Goal: Task Accomplishment & Management: Manage account settings

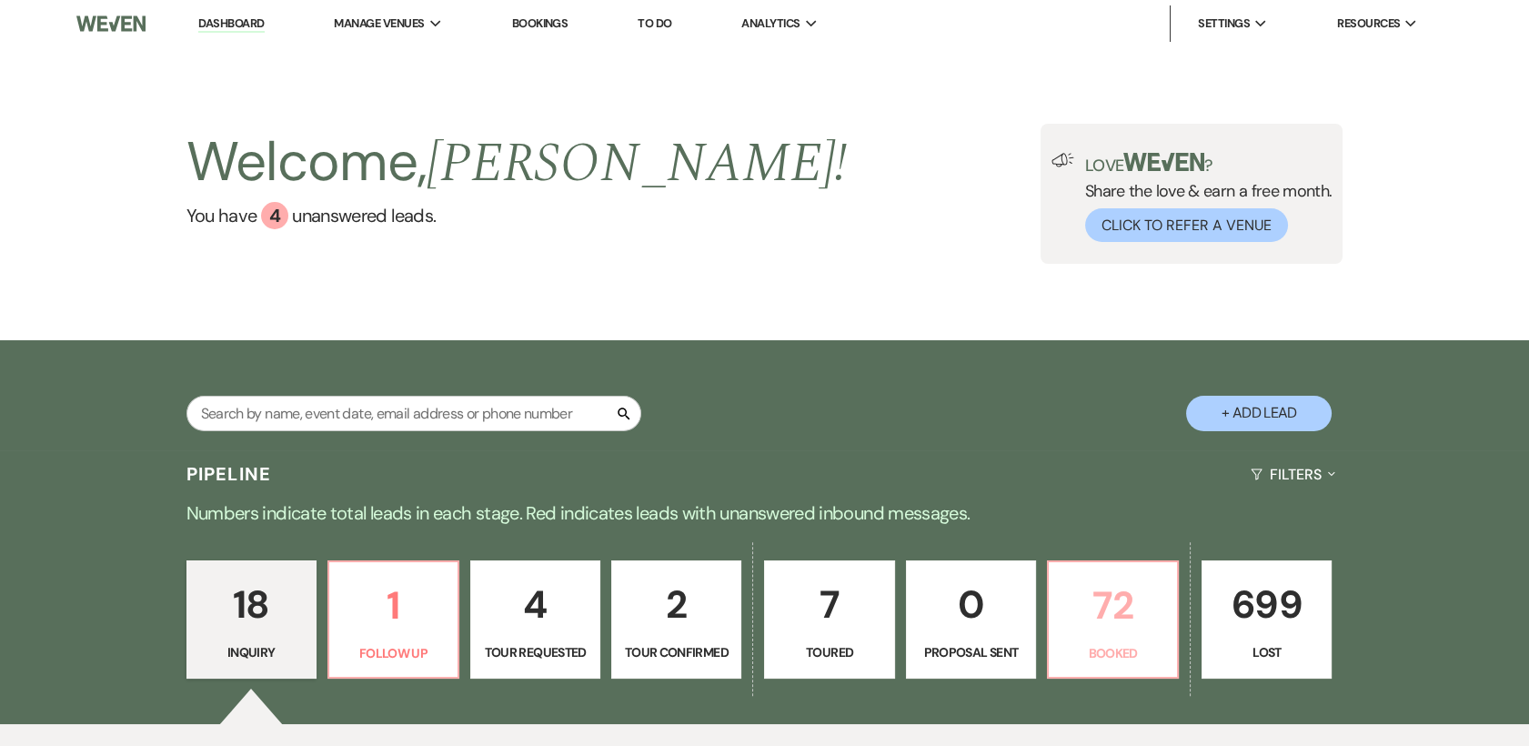
click at [1122, 608] on p "72" at bounding box center [1113, 605] width 106 height 61
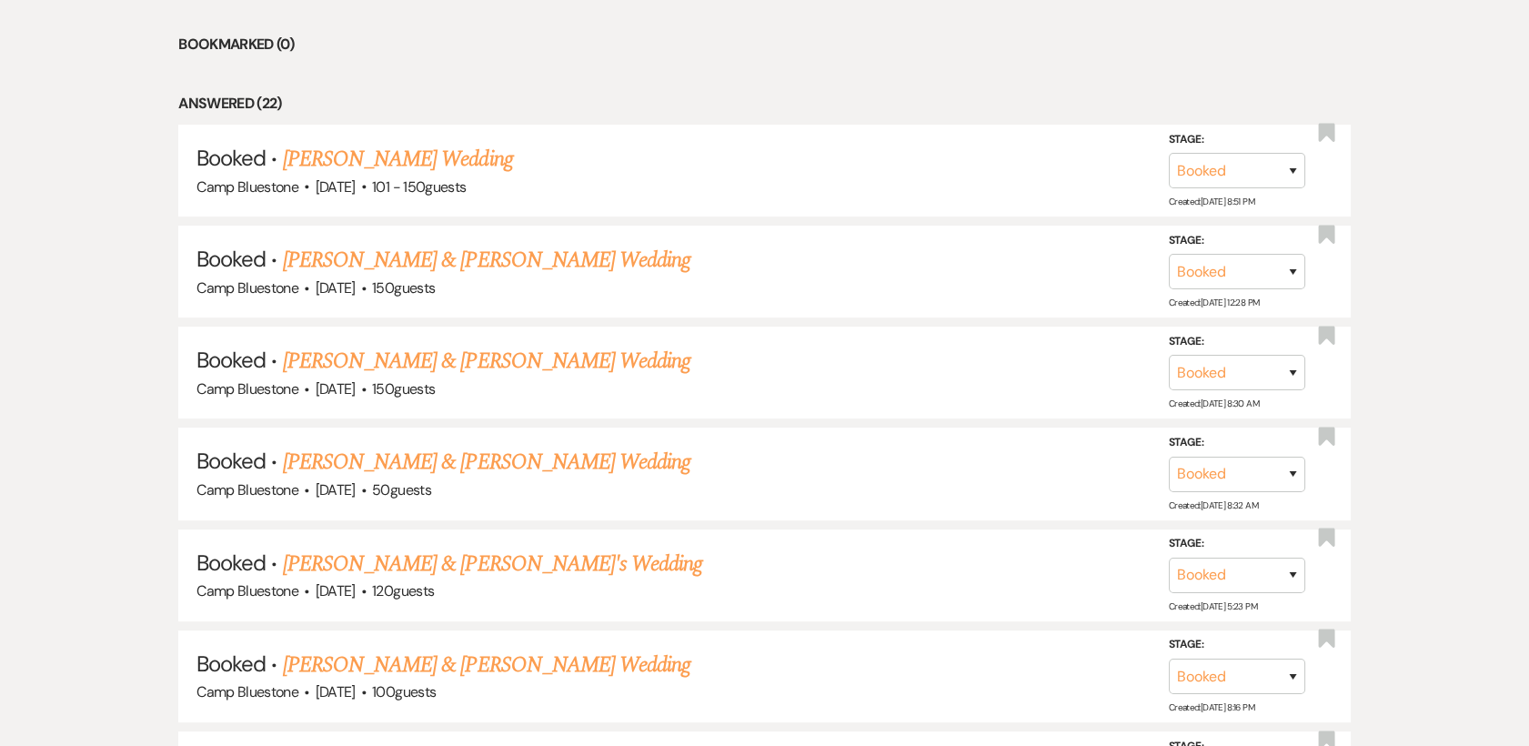
scroll to position [1143, 0]
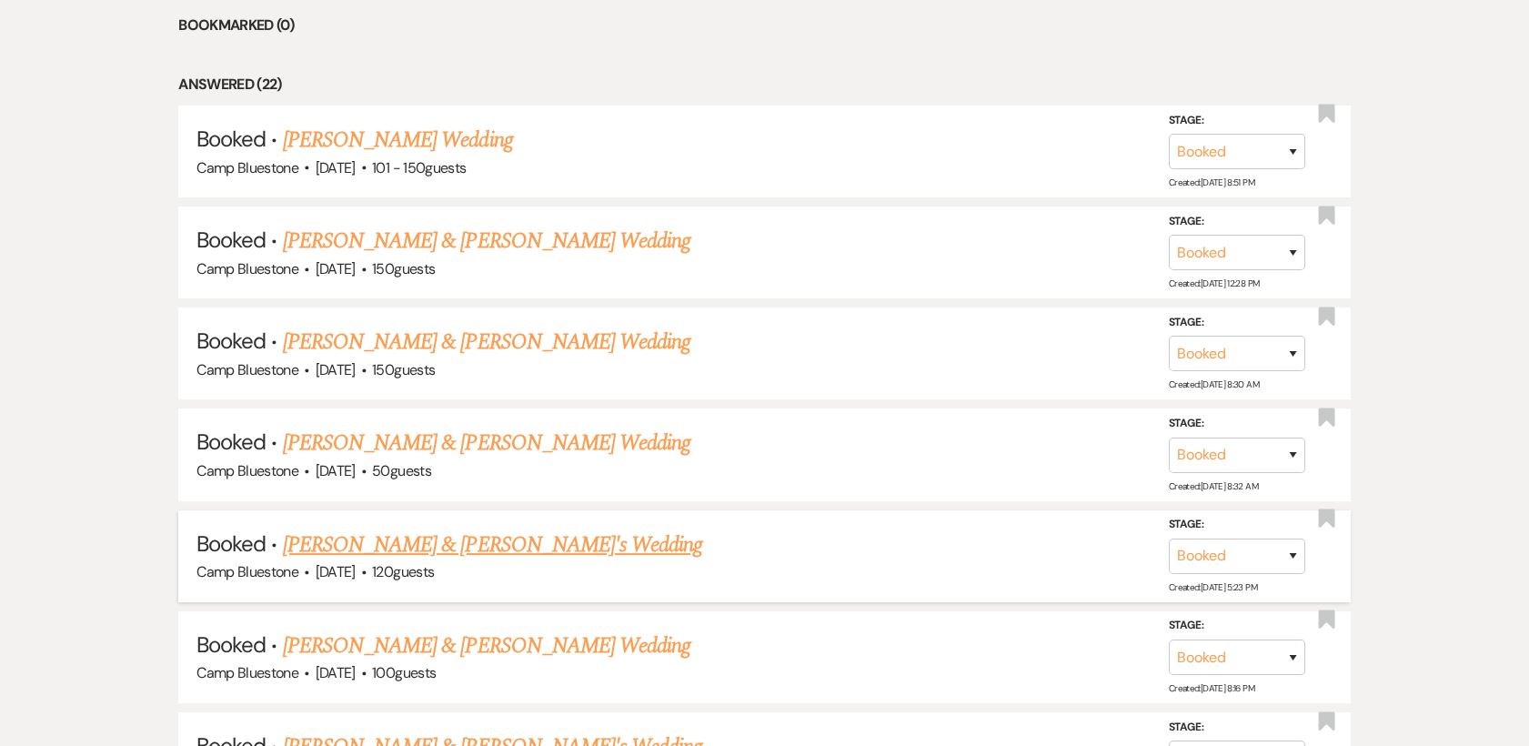
click at [395, 549] on link "[PERSON_NAME] & [PERSON_NAME]'s Wedding" at bounding box center [493, 544] width 420 height 33
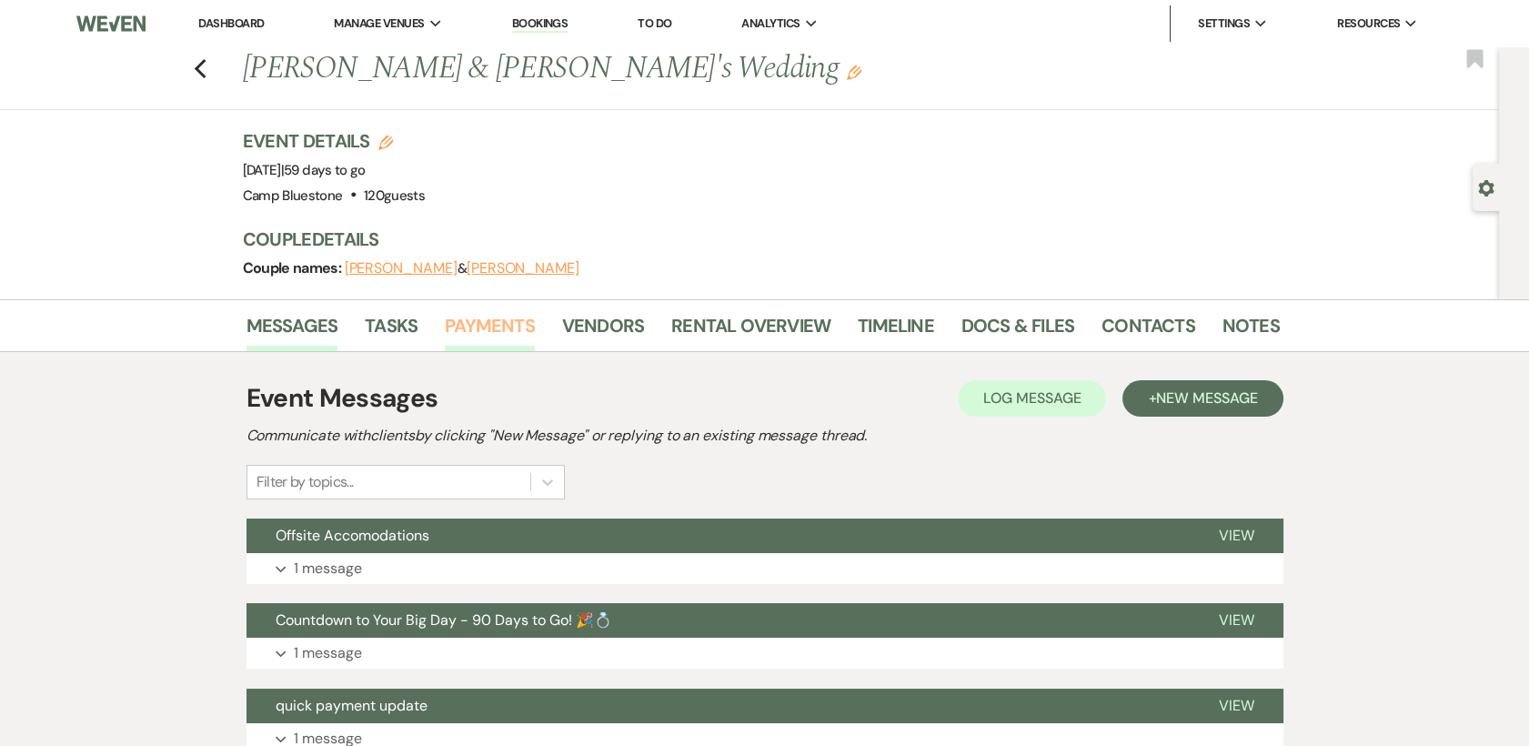
click at [469, 331] on link "Payments" at bounding box center [490, 331] width 90 height 40
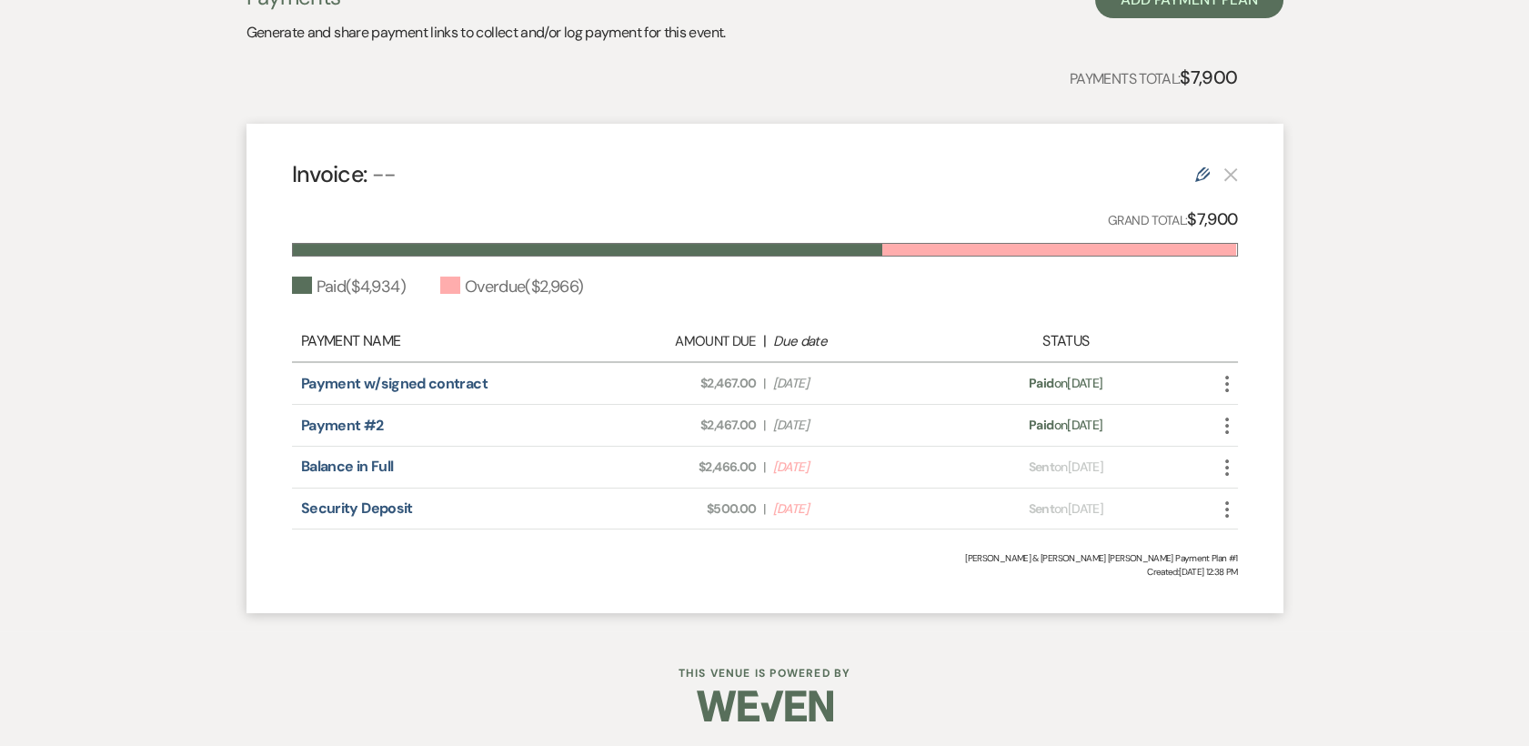
scroll to position [408, 0]
click at [1232, 467] on icon "More" at bounding box center [1227, 467] width 22 height 22
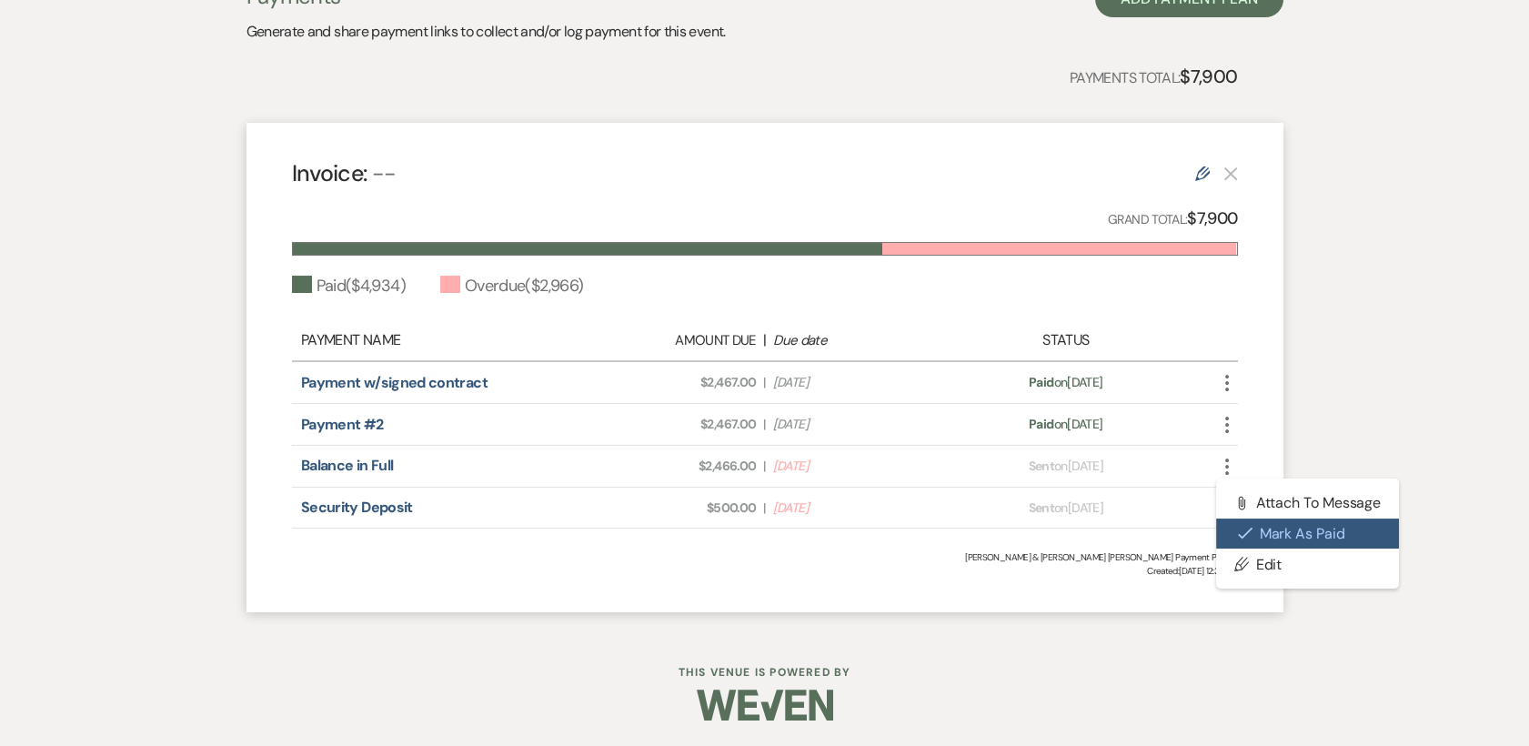
click at [1268, 533] on button "Check [PERSON_NAME] [PERSON_NAME] as Paid" at bounding box center [1308, 533] width 184 height 31
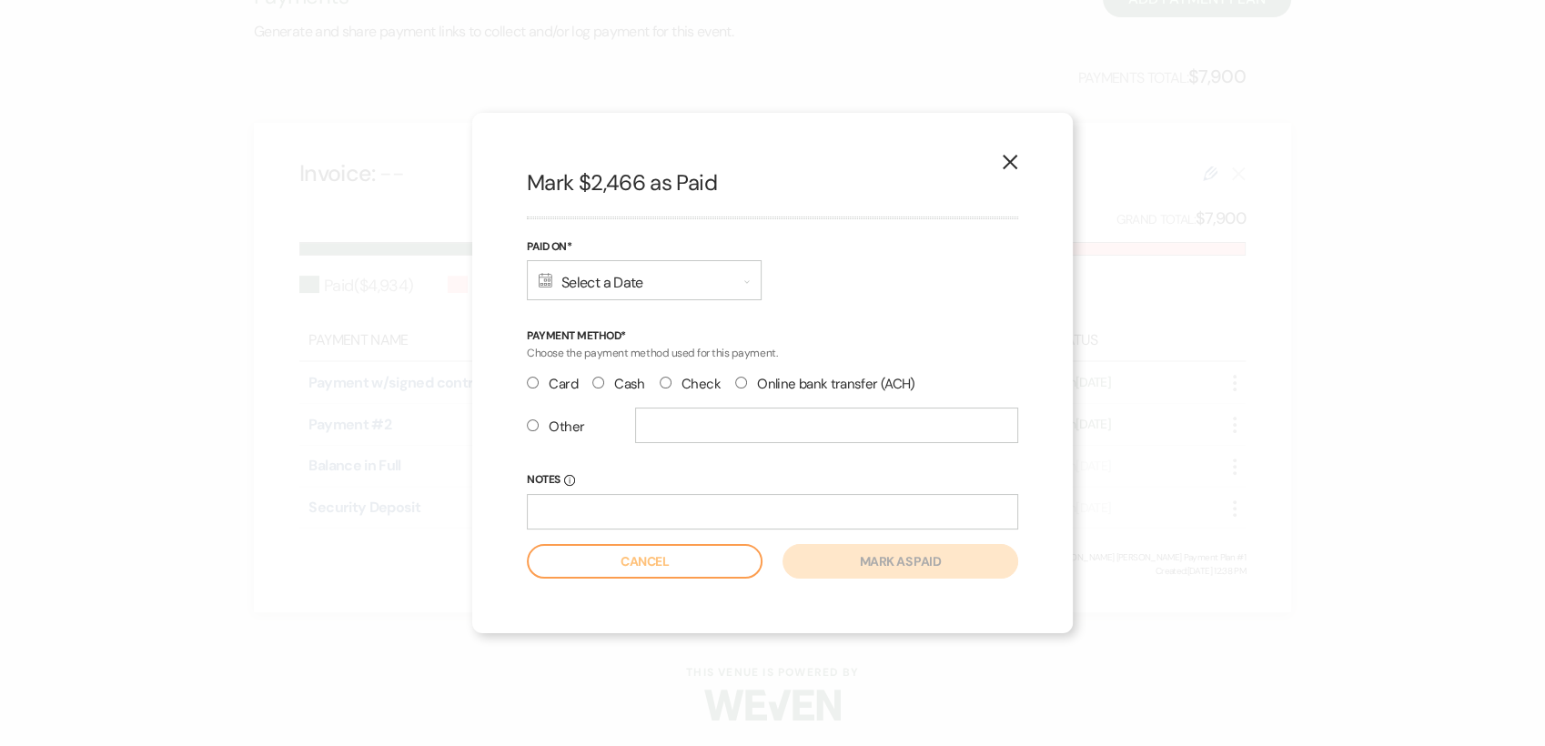
click at [634, 277] on div "Calendar Select a Date Expand" at bounding box center [644, 280] width 235 height 40
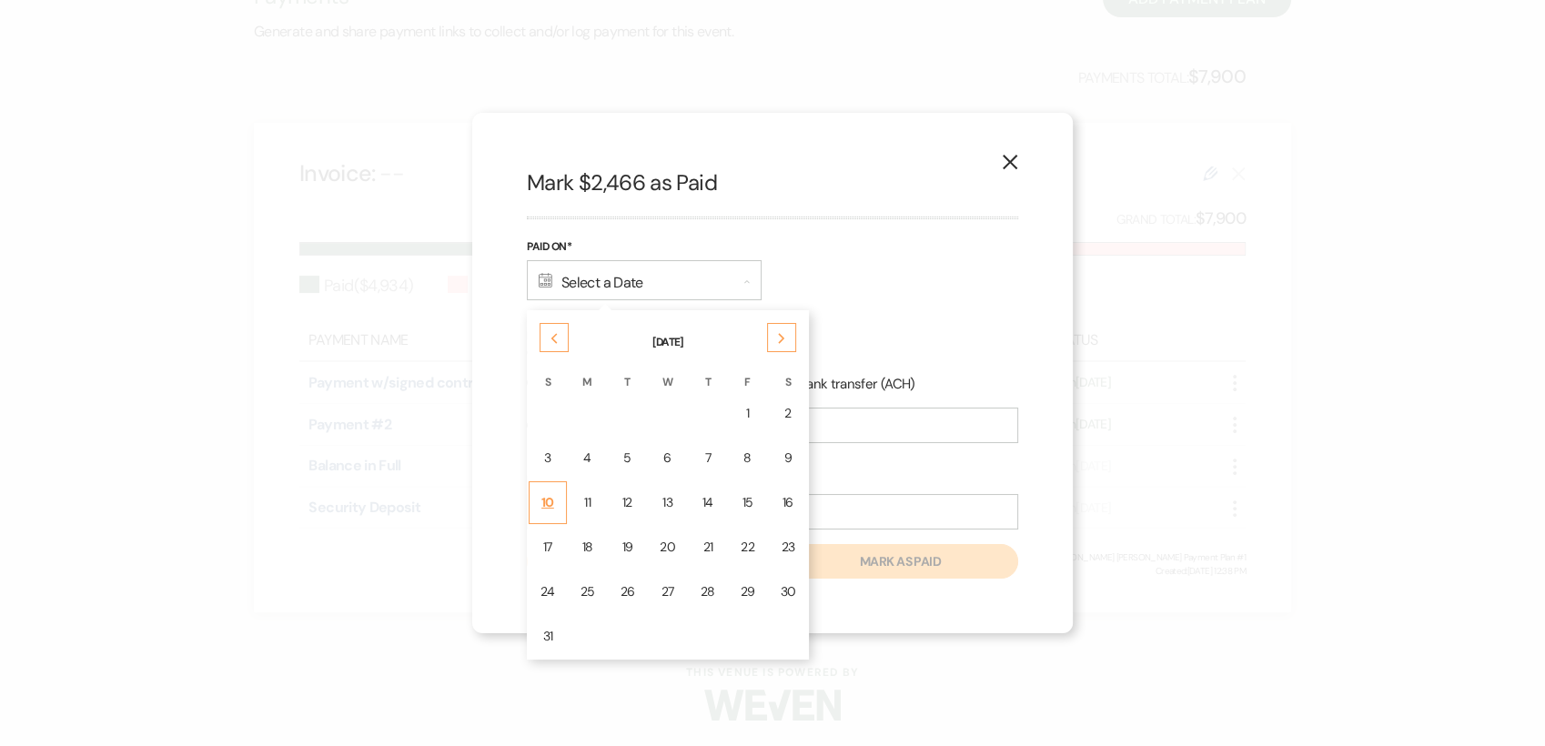
click at [552, 507] on div "10" at bounding box center [547, 502] width 15 height 19
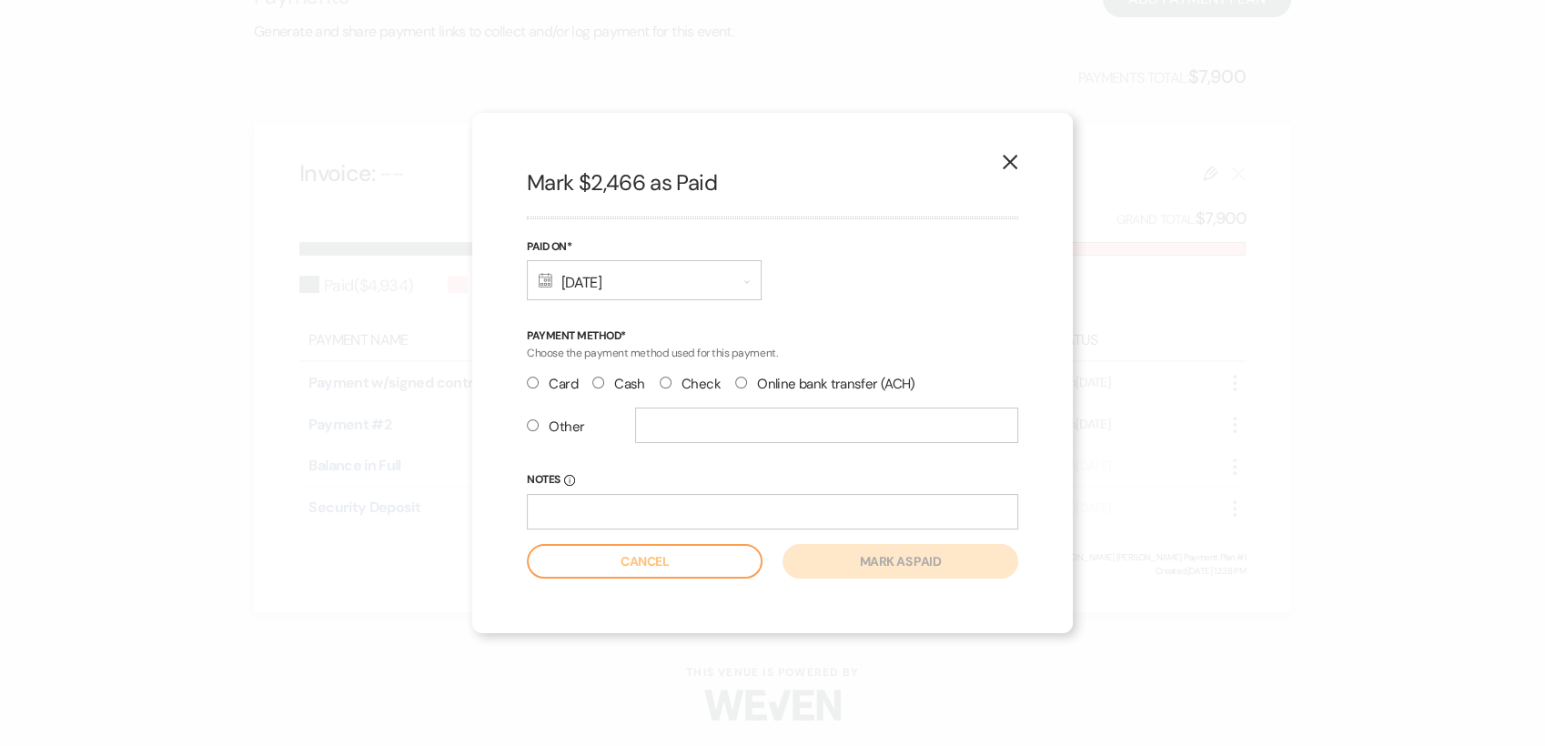
click at [596, 385] on input "Cash" at bounding box center [598, 383] width 12 height 12
radio input "true"
click at [902, 564] on button "Mark as paid" at bounding box center [900, 561] width 236 height 35
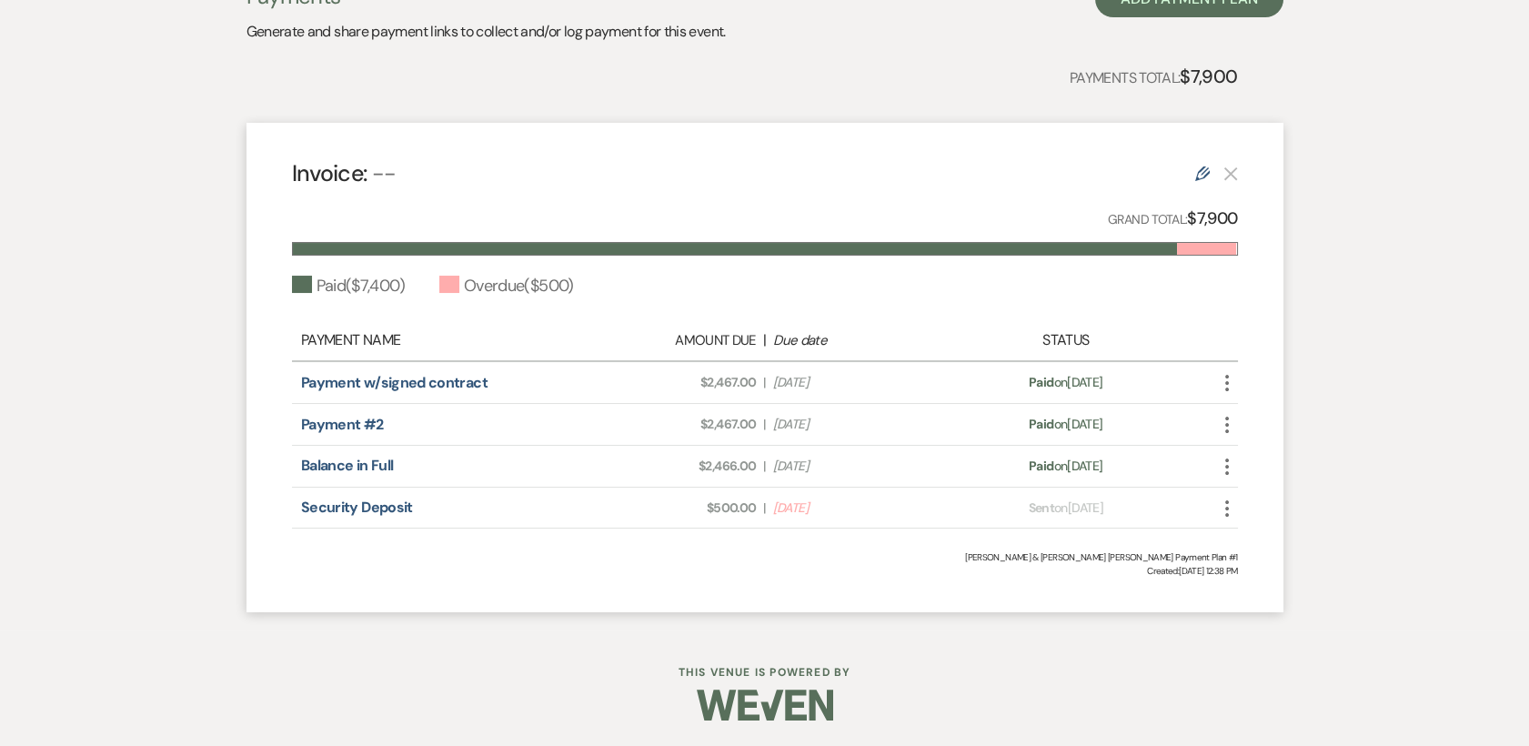
click at [1221, 507] on icon "More" at bounding box center [1227, 509] width 22 height 22
click at [1271, 573] on button "Check [PERSON_NAME] [PERSON_NAME] as Paid" at bounding box center [1308, 574] width 184 height 31
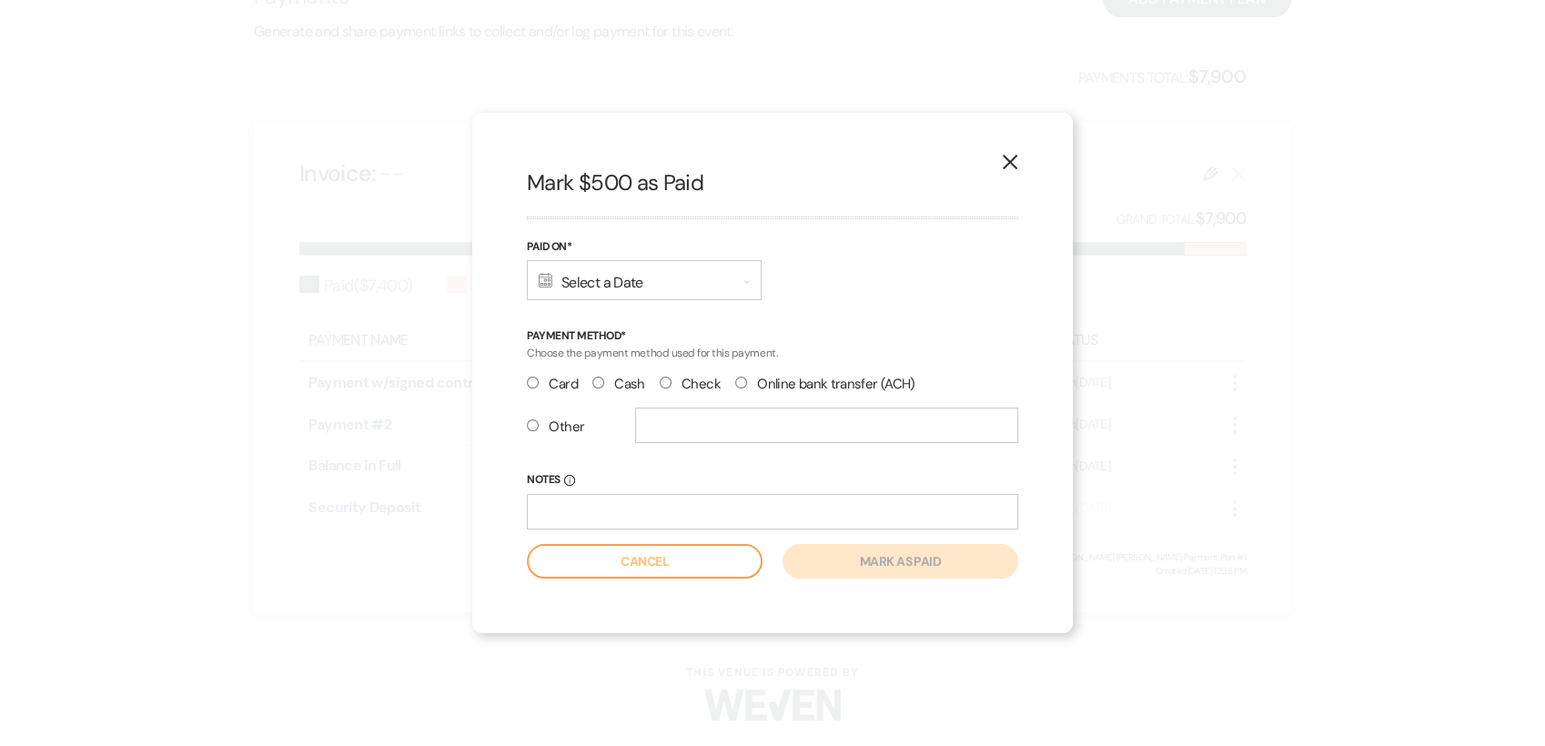
click at [669, 383] on input "Check" at bounding box center [665, 383] width 12 height 12
radio input "true"
click at [560, 285] on div "Calendar Select a Date Expand" at bounding box center [644, 280] width 235 height 40
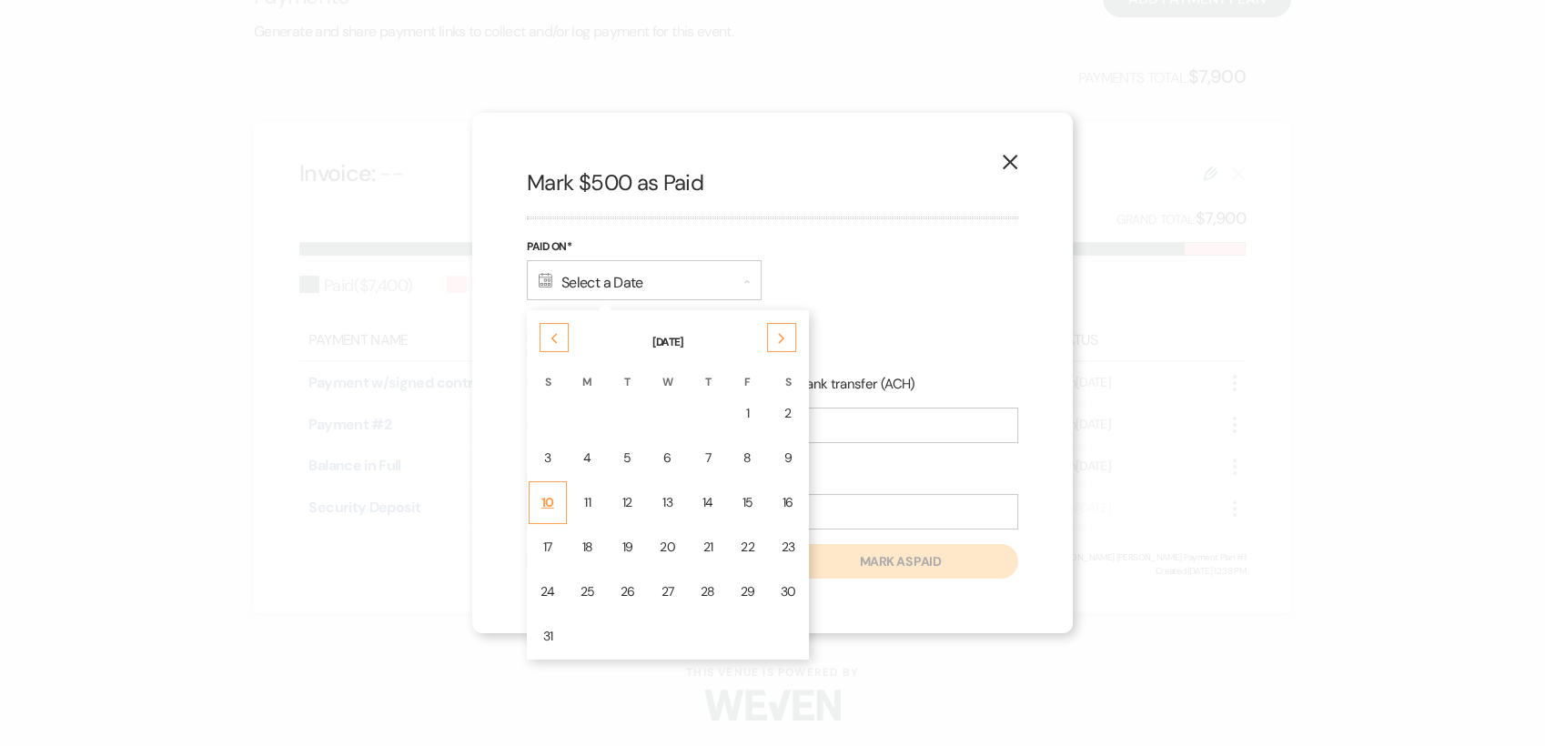
click at [552, 502] on div "10" at bounding box center [547, 502] width 15 height 19
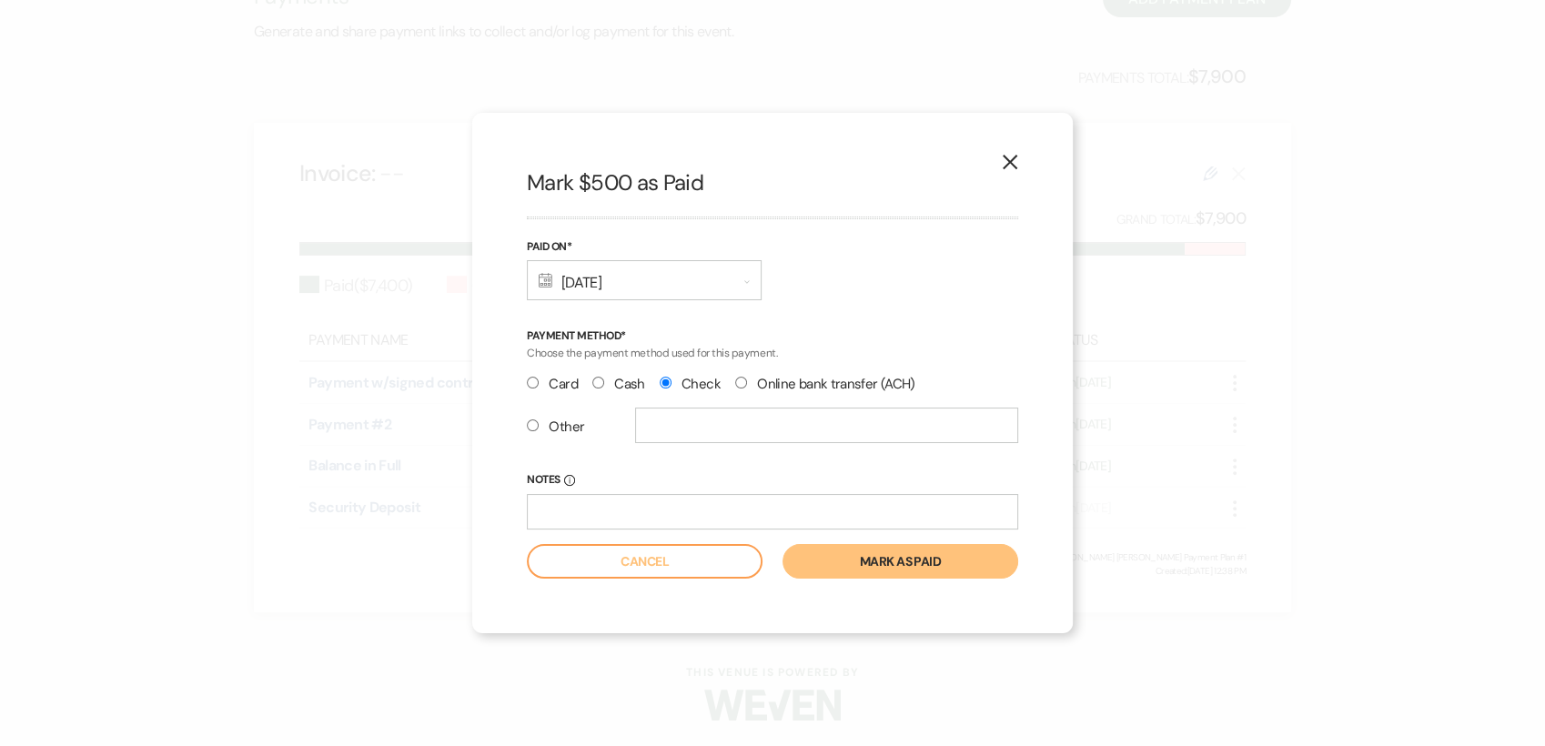
click at [898, 559] on button "Mark as paid" at bounding box center [900, 561] width 236 height 35
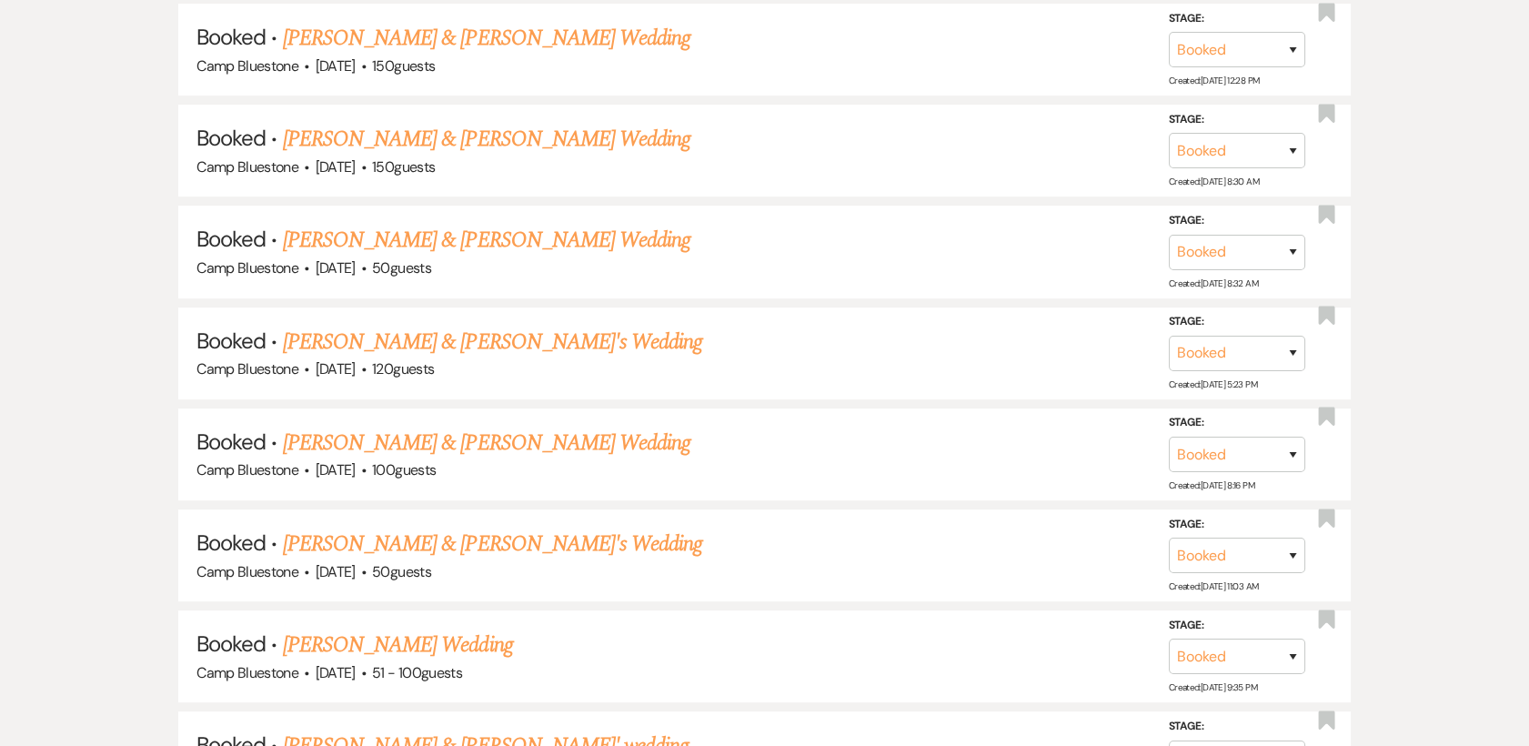
scroll to position [1386, 0]
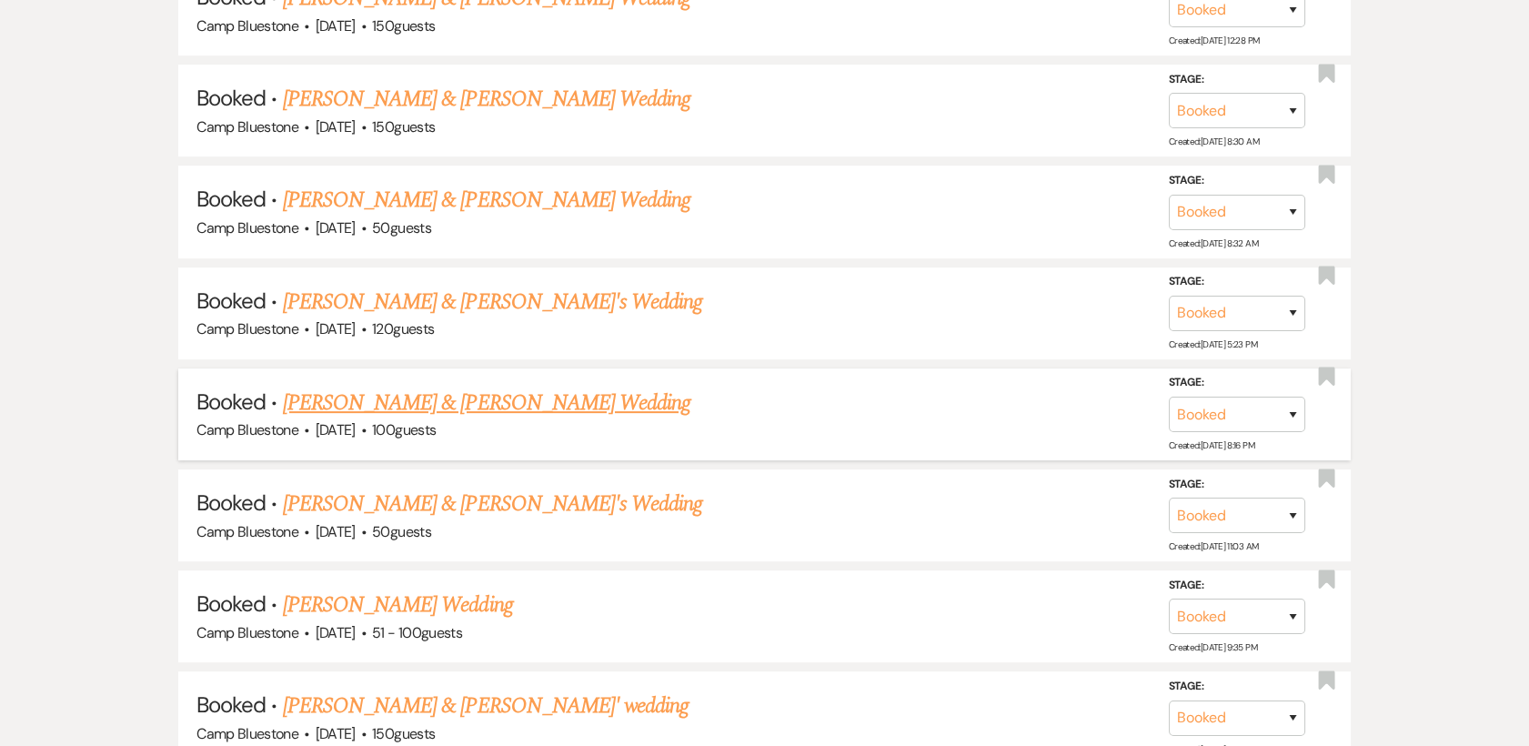
click at [368, 398] on link "[PERSON_NAME] & [PERSON_NAME] Wedding" at bounding box center [487, 403] width 408 height 33
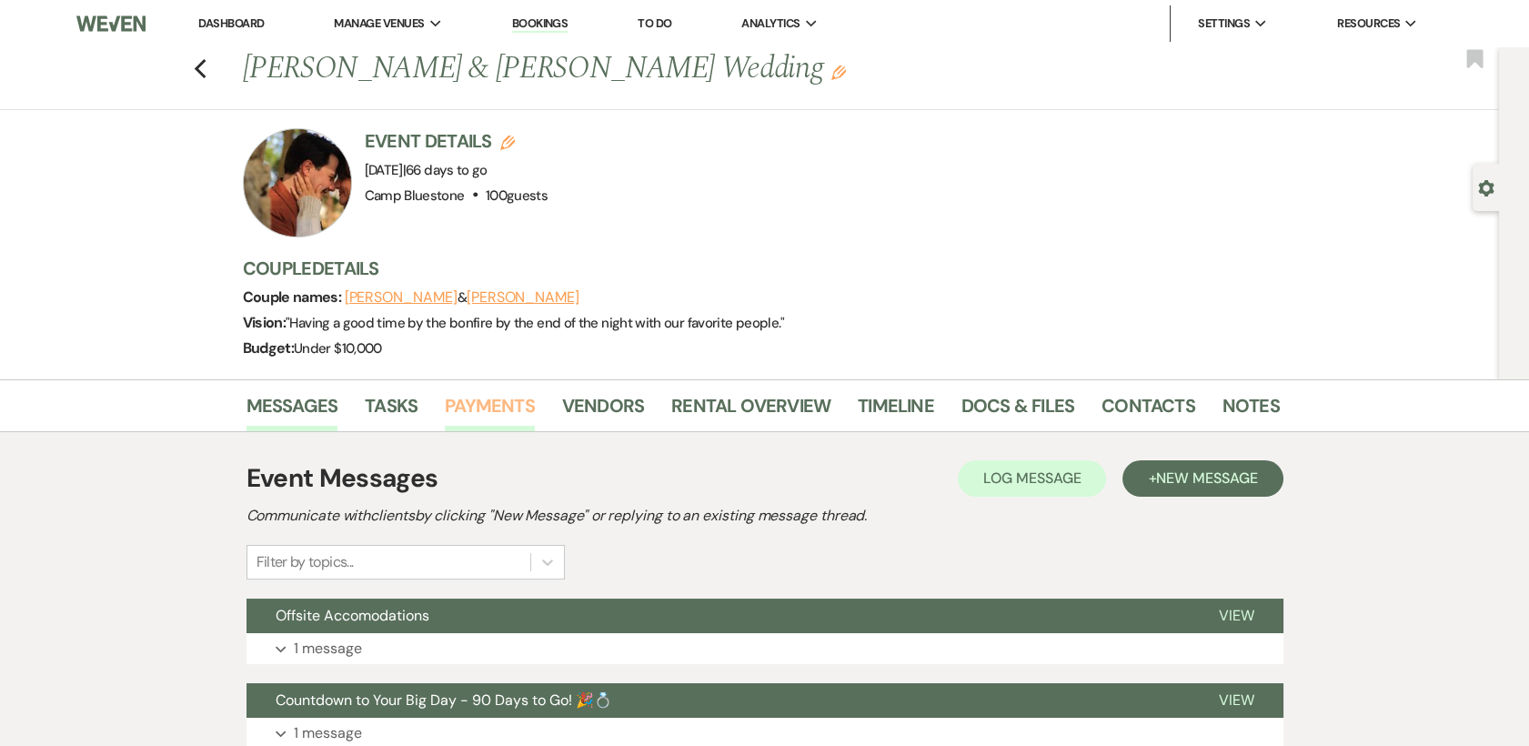
click at [485, 405] on link "Payments" at bounding box center [490, 411] width 90 height 40
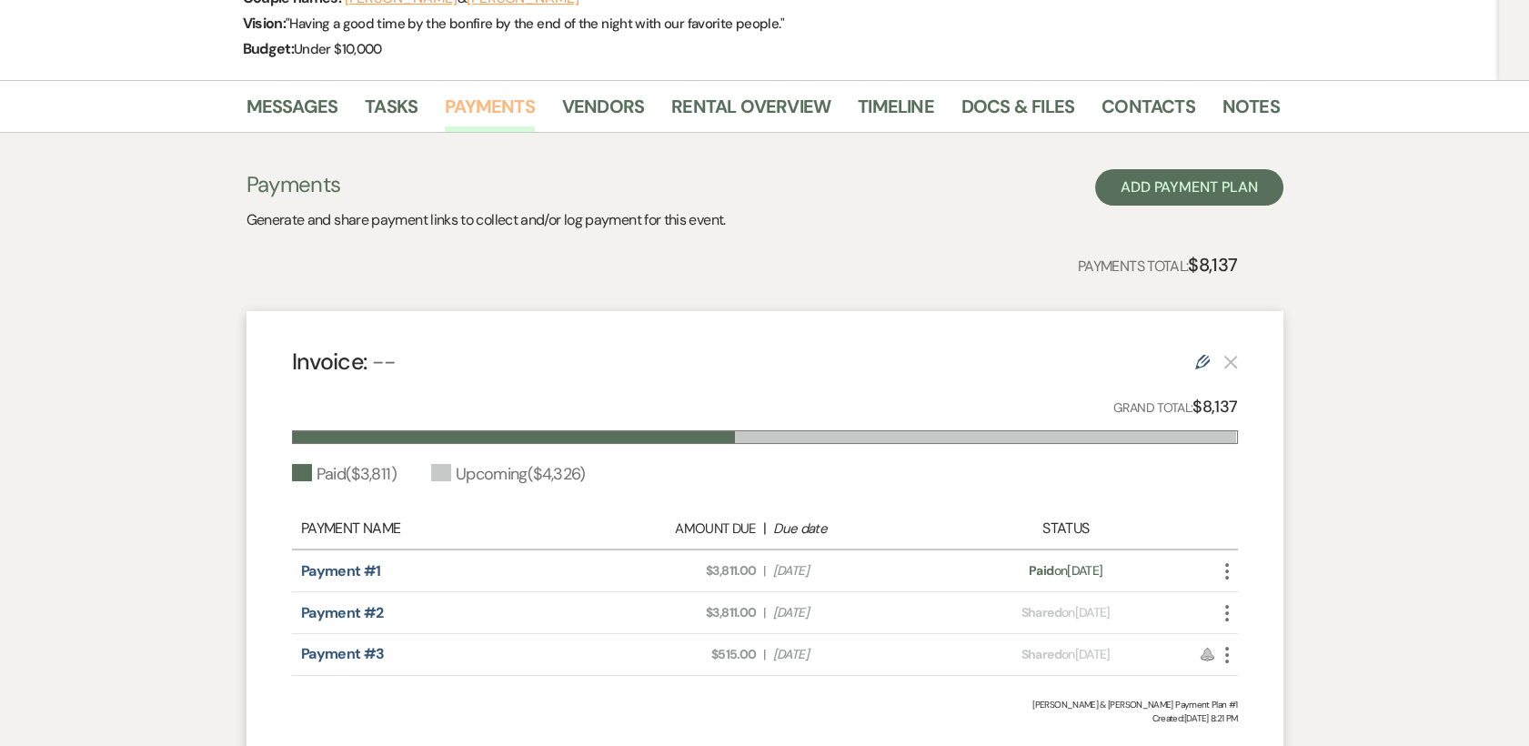
scroll to position [306, 0]
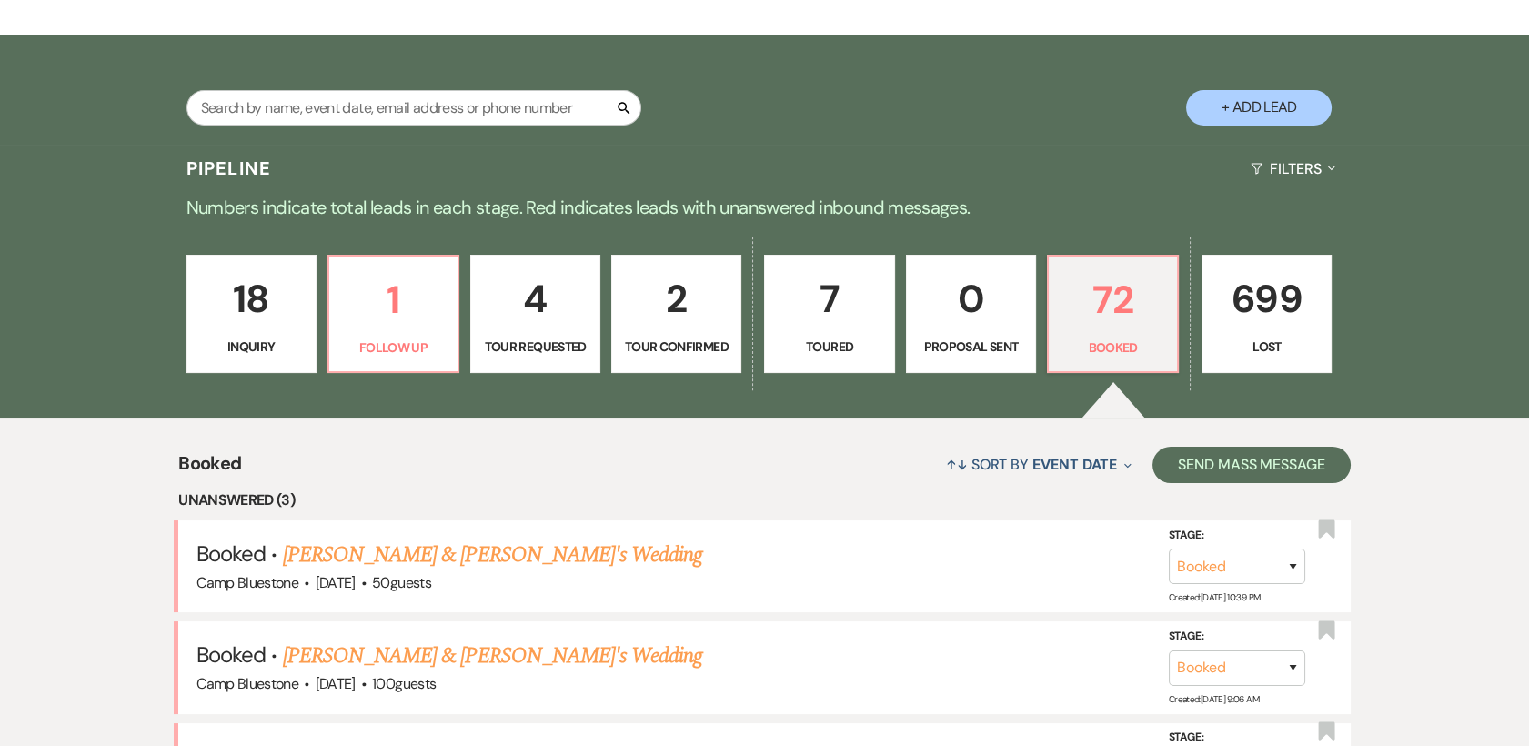
scroll to position [1386, 0]
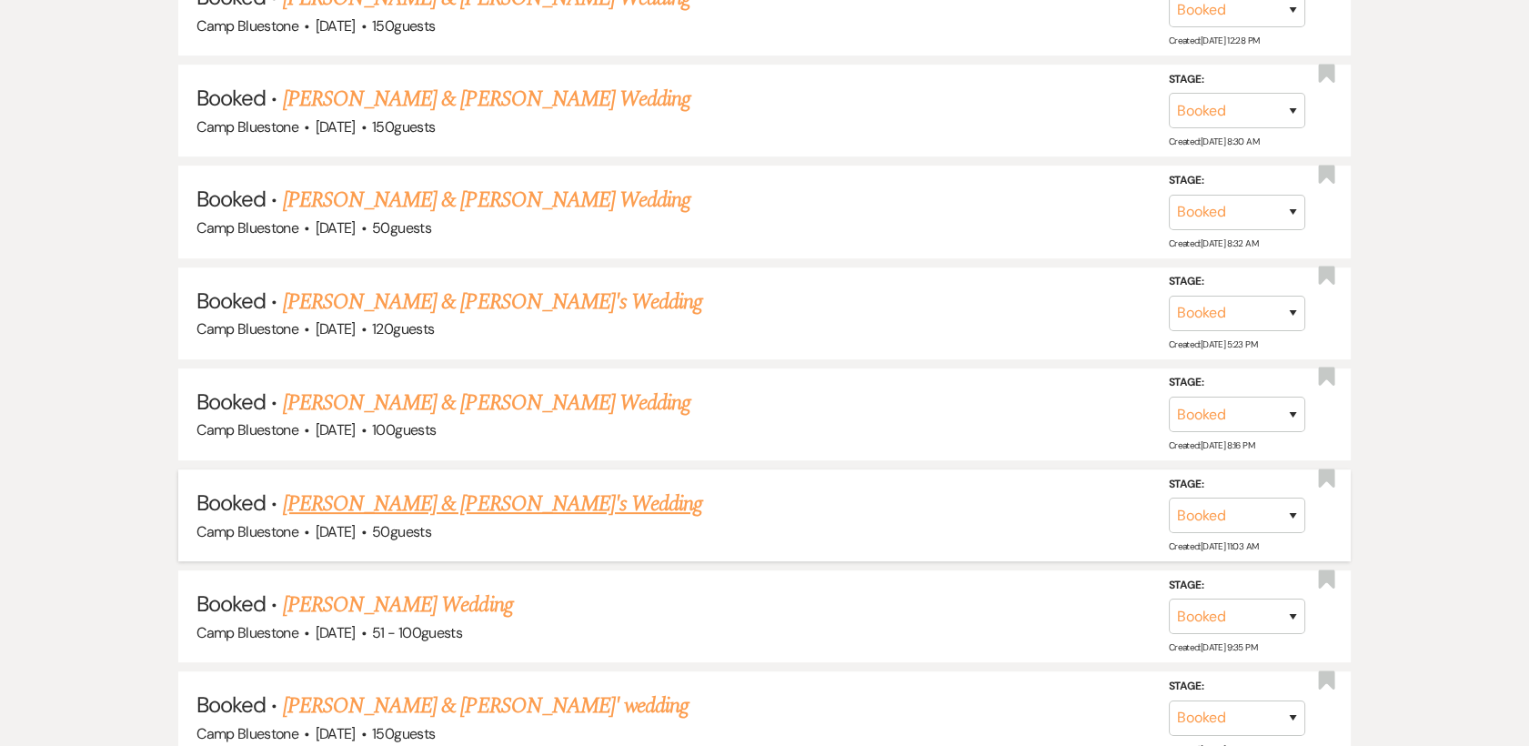
click at [387, 508] on link "[PERSON_NAME] & [PERSON_NAME]'s Wedding" at bounding box center [493, 504] width 420 height 33
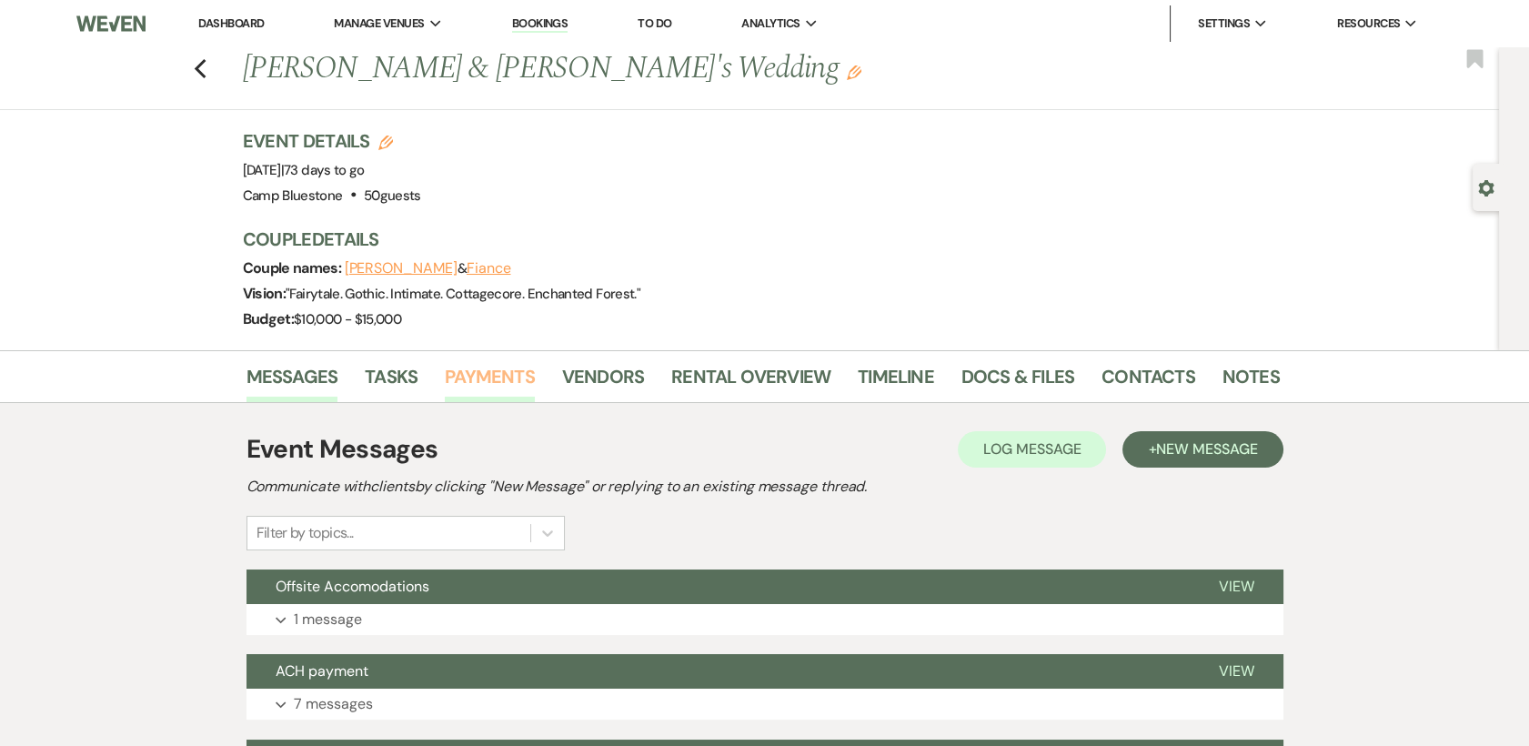
click at [486, 375] on link "Payments" at bounding box center [490, 382] width 90 height 40
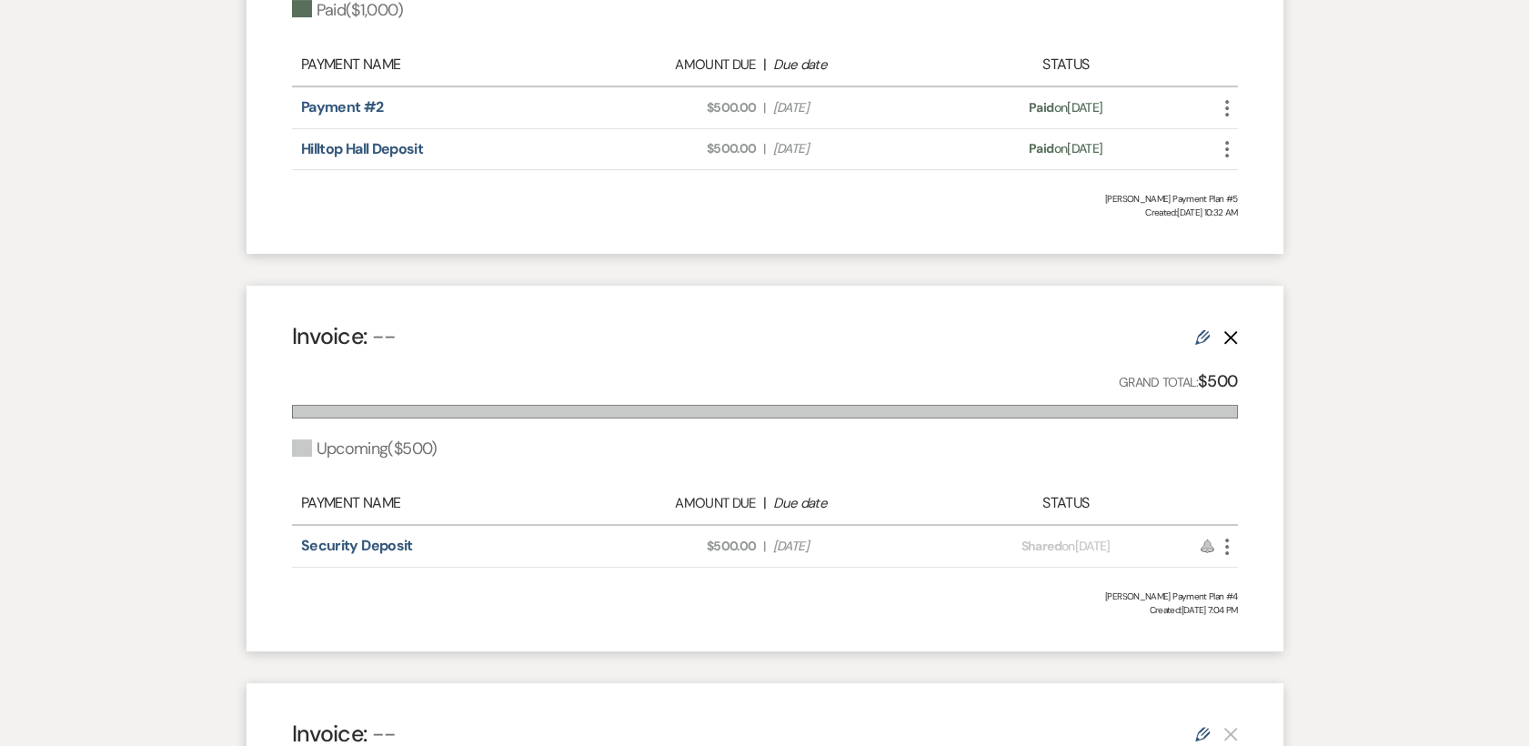
scroll to position [1252, 0]
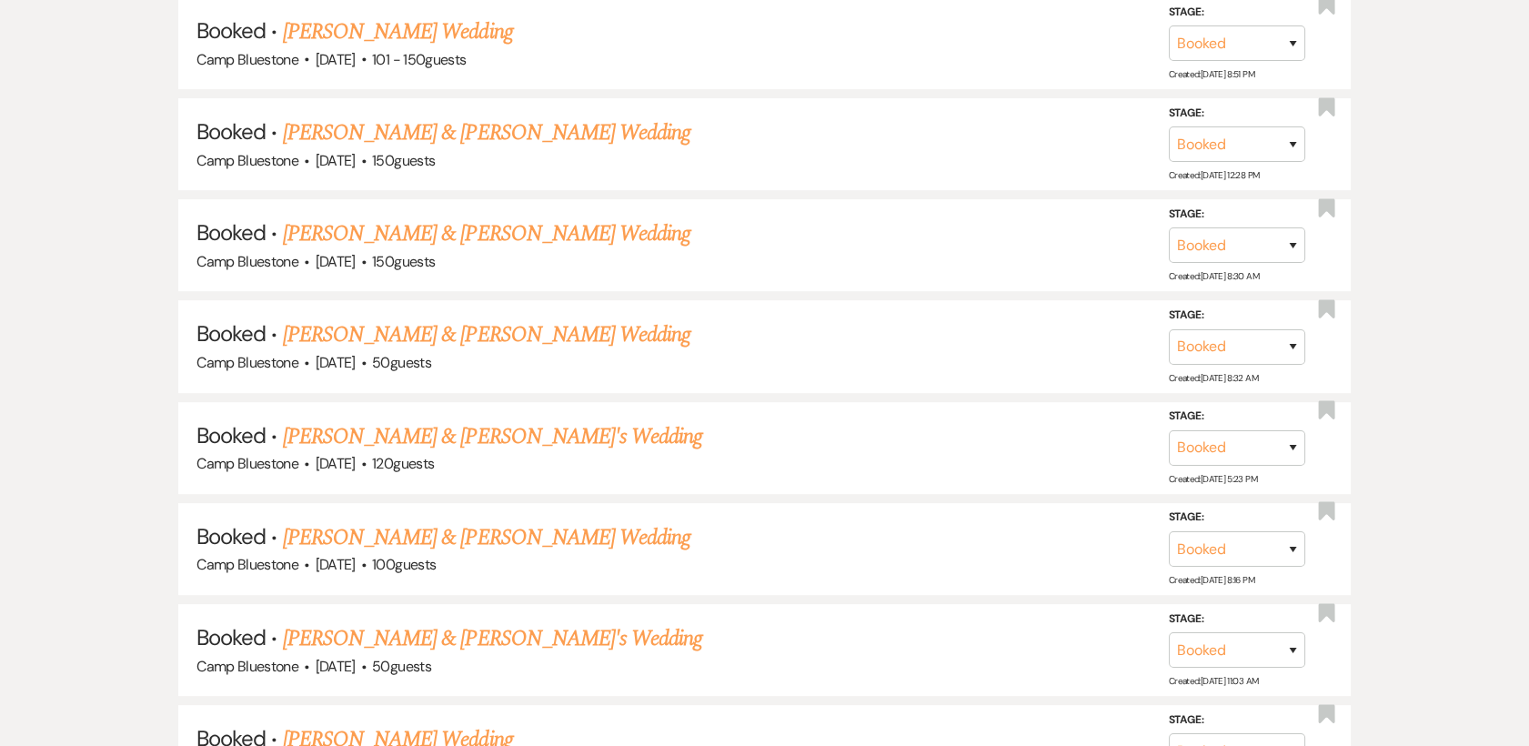
scroll to position [1386, 0]
